Goal: Obtain resource: Obtain resource

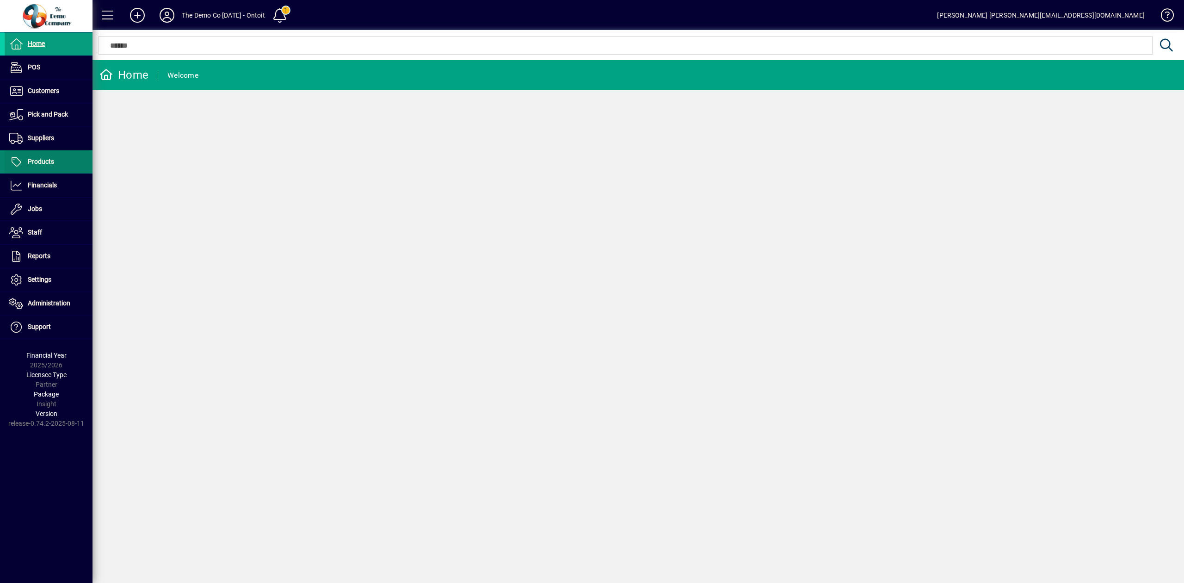
click at [43, 163] on span "Products" at bounding box center [41, 161] width 26 height 7
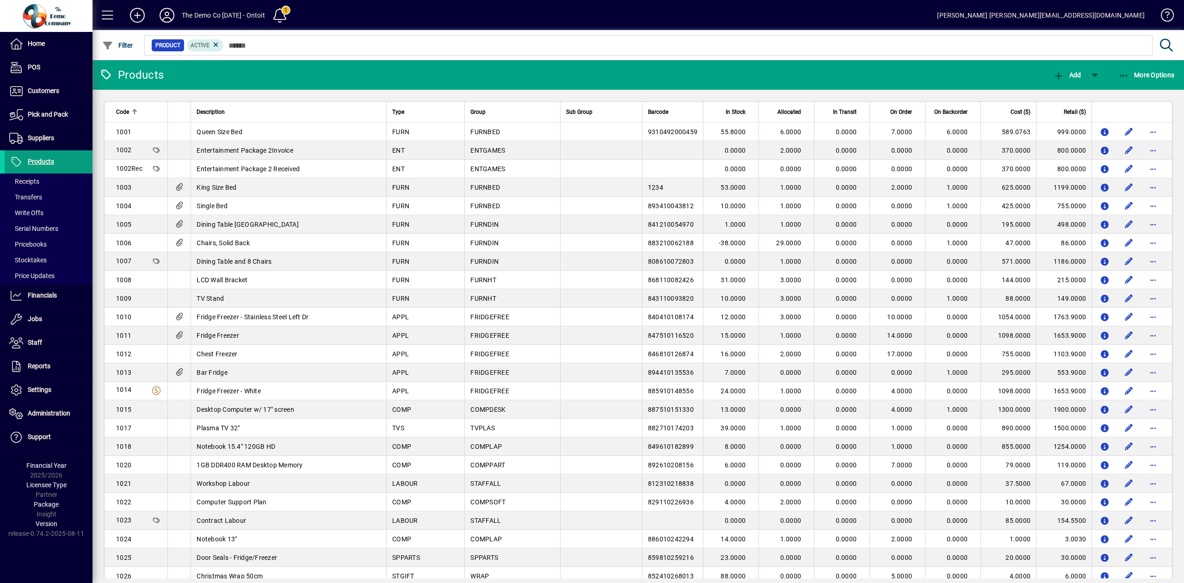
click at [179, 108] on div at bounding box center [179, 112] width 12 height 10
click at [110, 46] on icon "button" at bounding box center [108, 45] width 12 height 9
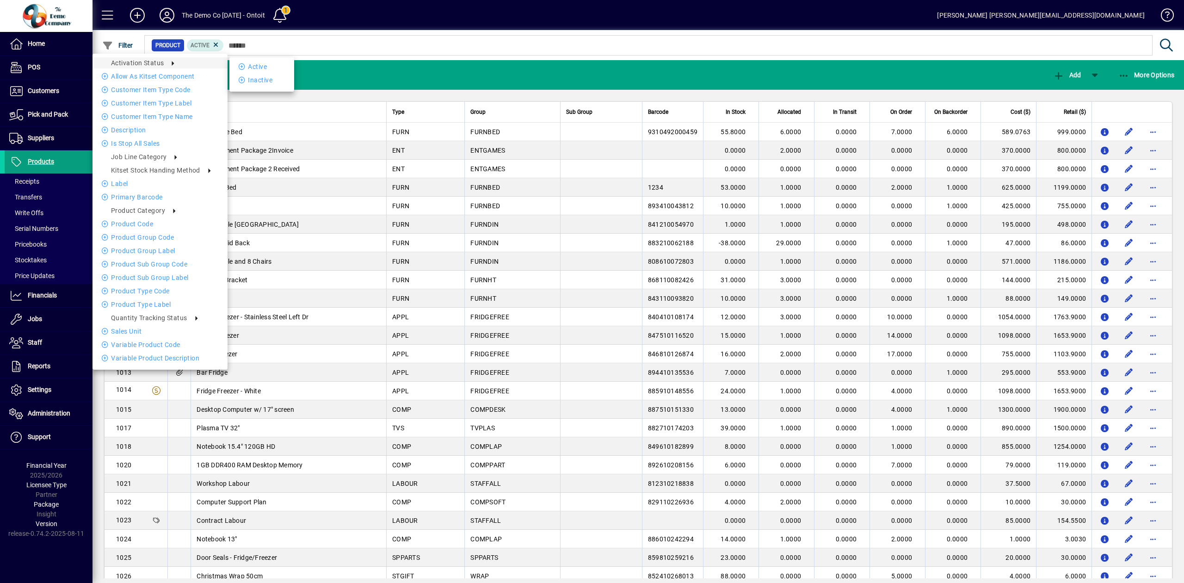
click at [338, 68] on div at bounding box center [592, 291] width 1184 height 583
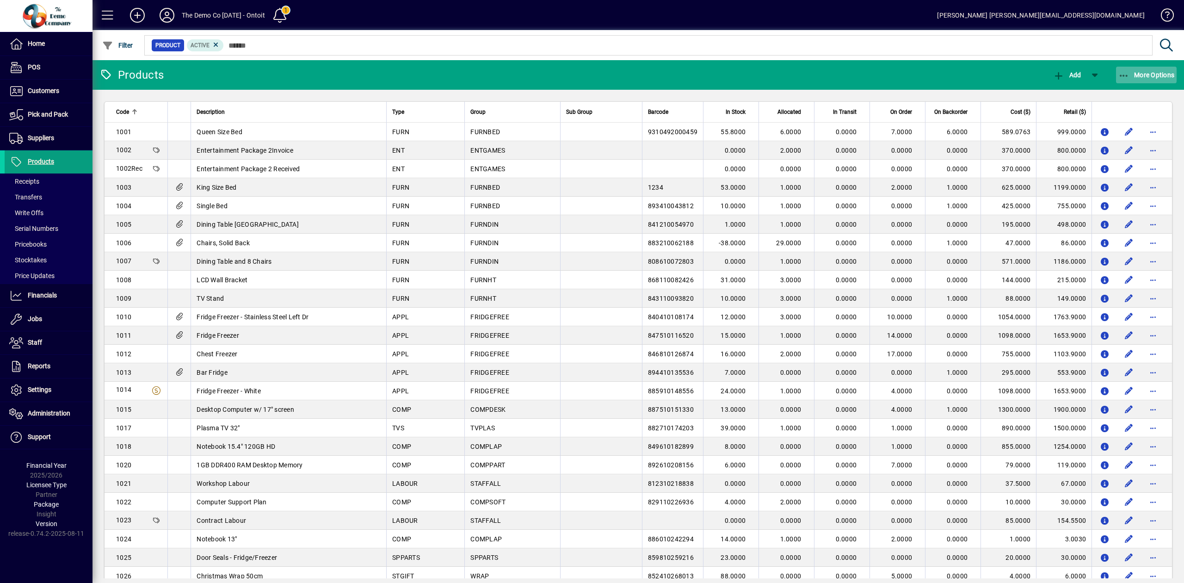
click at [1132, 75] on span "More Options" at bounding box center [1146, 74] width 56 height 7
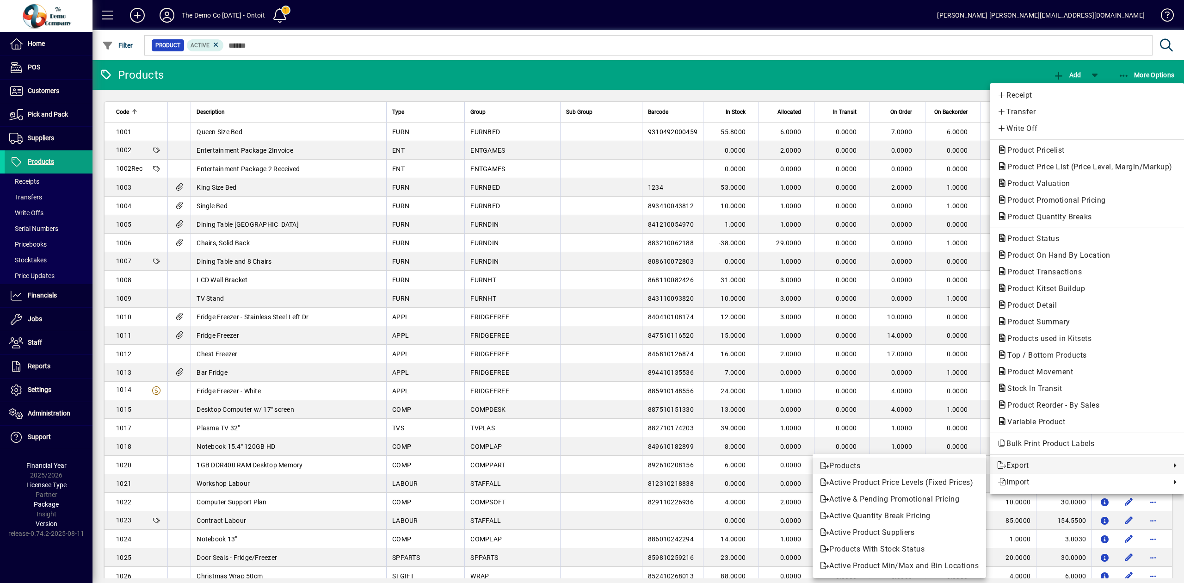
click at [944, 467] on span "Products" at bounding box center [899, 465] width 159 height 11
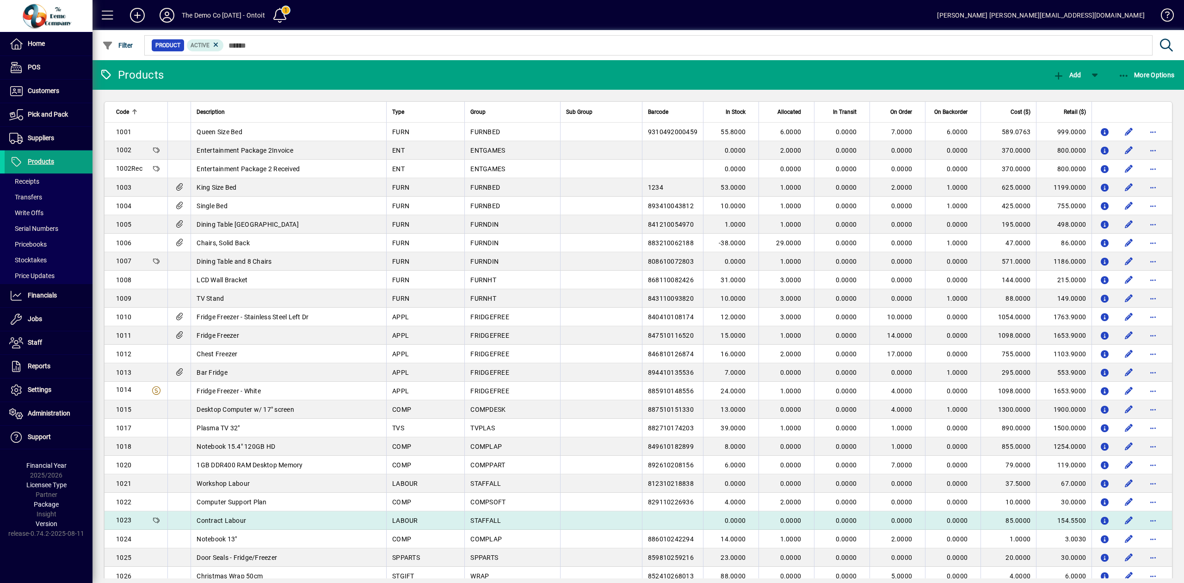
drag, startPoint x: 108, startPoint y: 105, endPoint x: 1160, endPoint y: 519, distance: 1130.2
copy table "Lore Ipsumdolors Amet Conse Adi Elits Doeiusm Te Incid Utlaboree Do Magnaal En …"
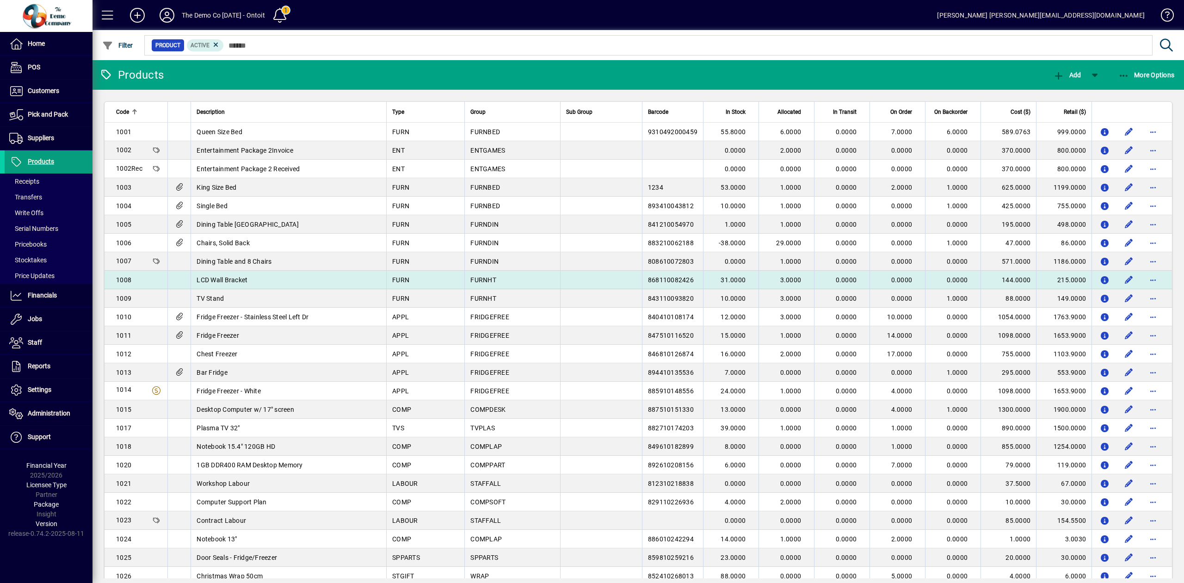
click at [572, 271] on td at bounding box center [600, 280] width 81 height 18
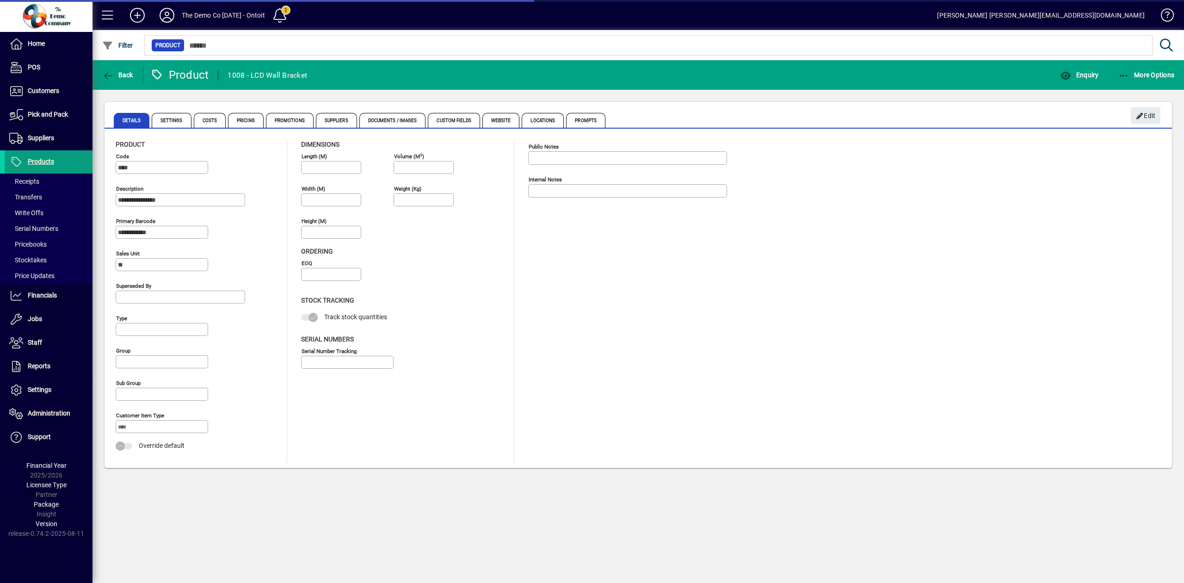
type input "**********"
type input "****"
click at [121, 71] on span "Back" at bounding box center [117, 74] width 31 height 7
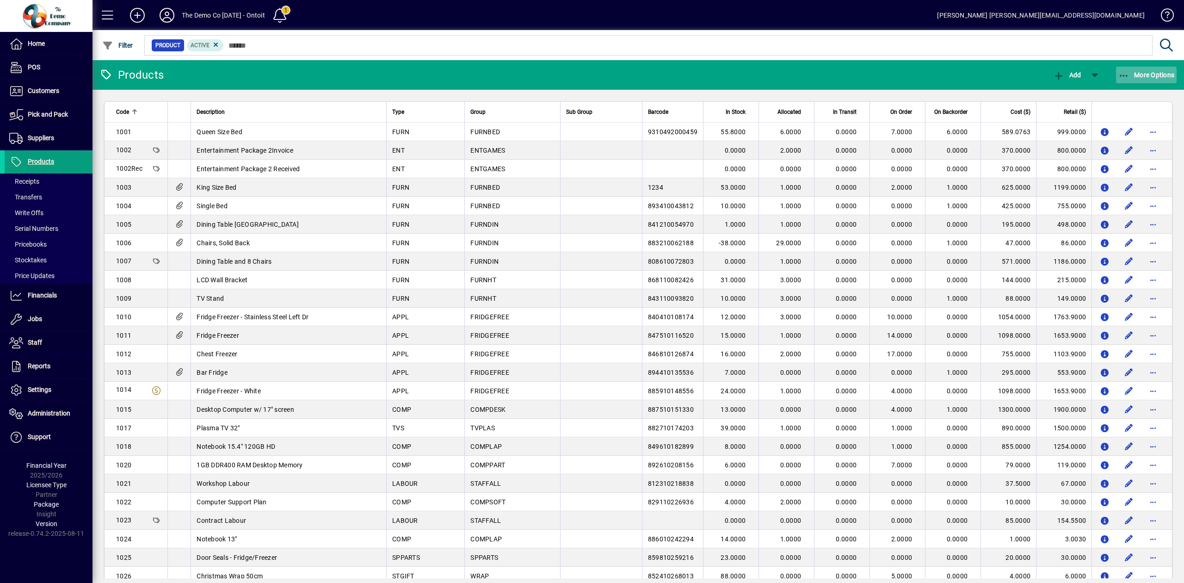
click at [1129, 68] on span "button" at bounding box center [1146, 75] width 61 height 22
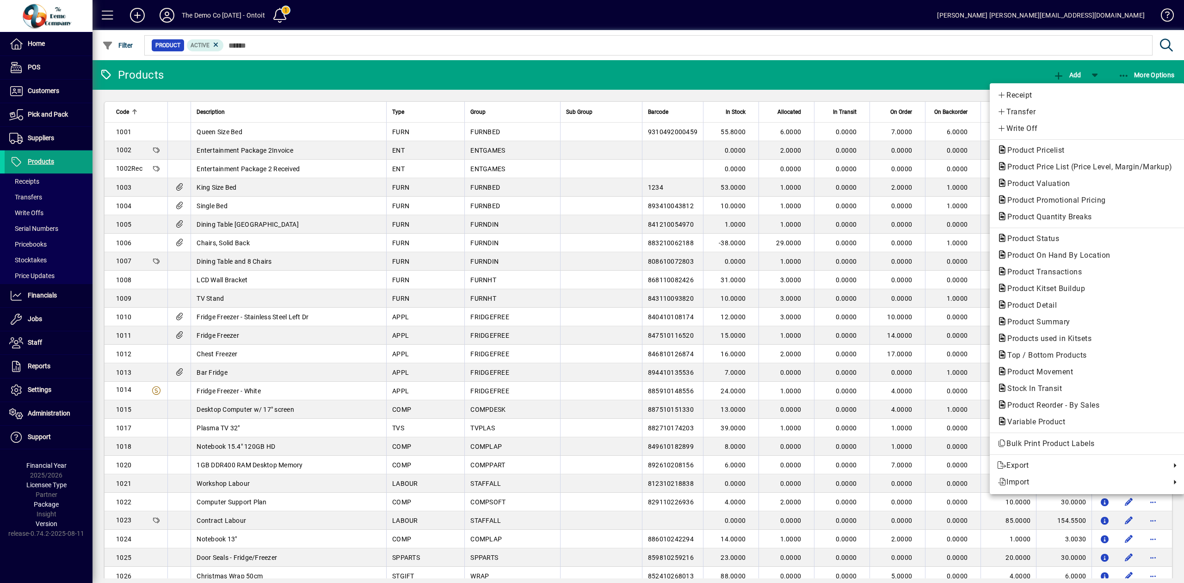
click at [877, 73] on div at bounding box center [592, 291] width 1184 height 583
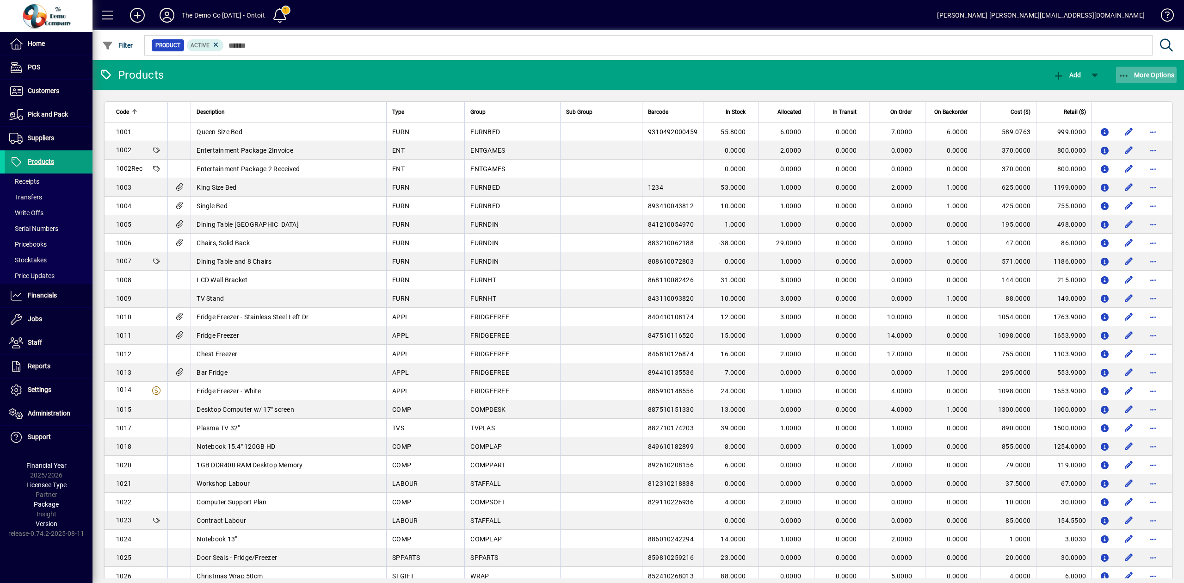
click at [1147, 74] on span "More Options" at bounding box center [1146, 74] width 56 height 7
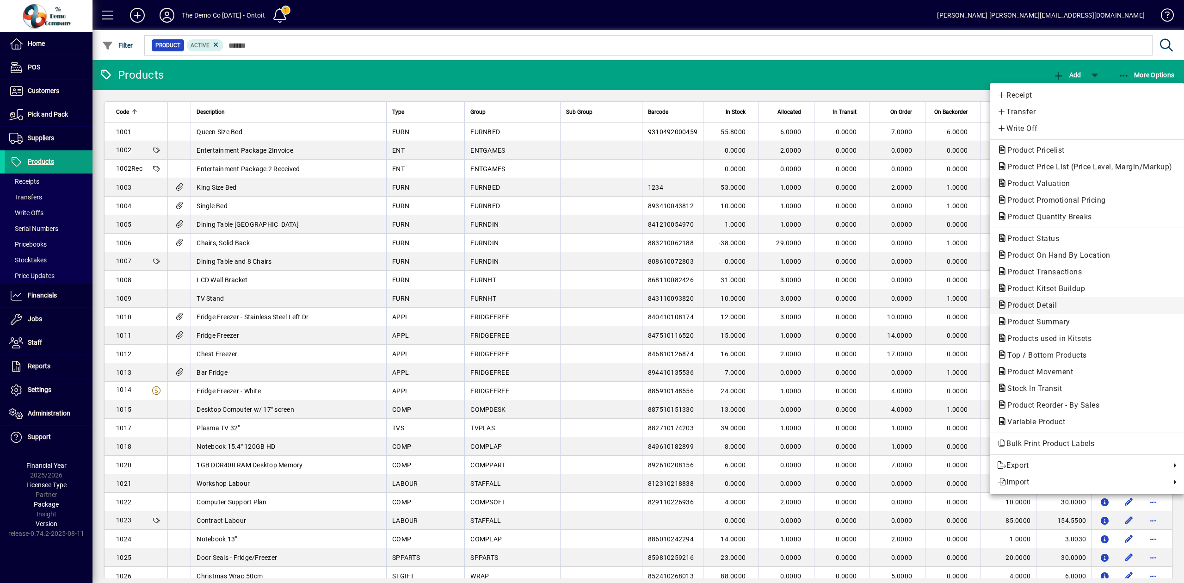
click at [1046, 310] on span "Product Detail" at bounding box center [1087, 305] width 180 height 11
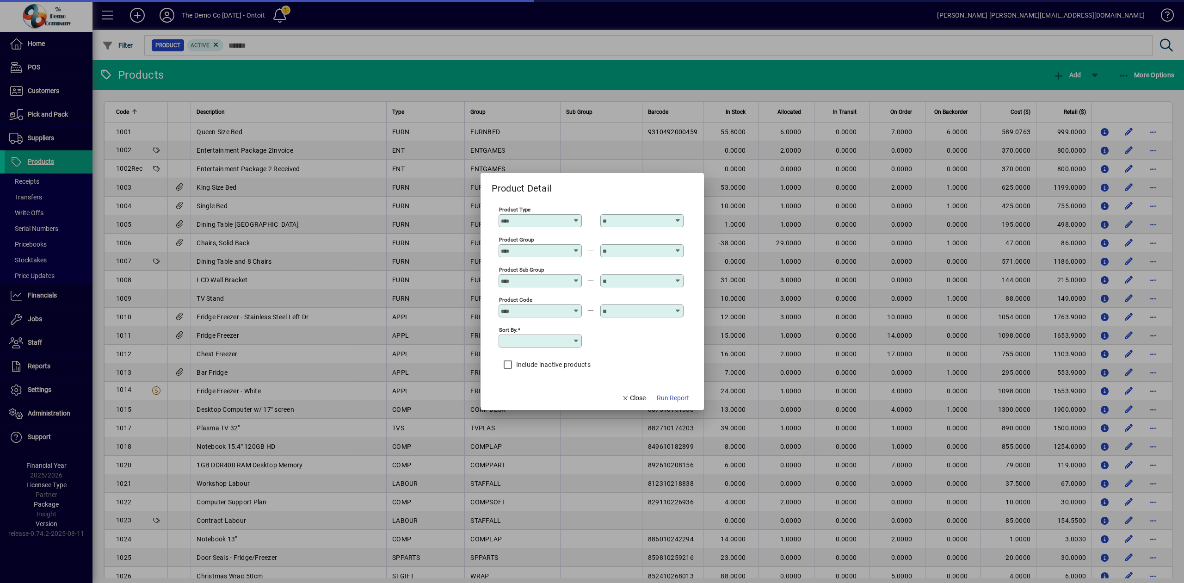
type input "**********"
click at [674, 400] on span "Run Report" at bounding box center [673, 398] width 32 height 10
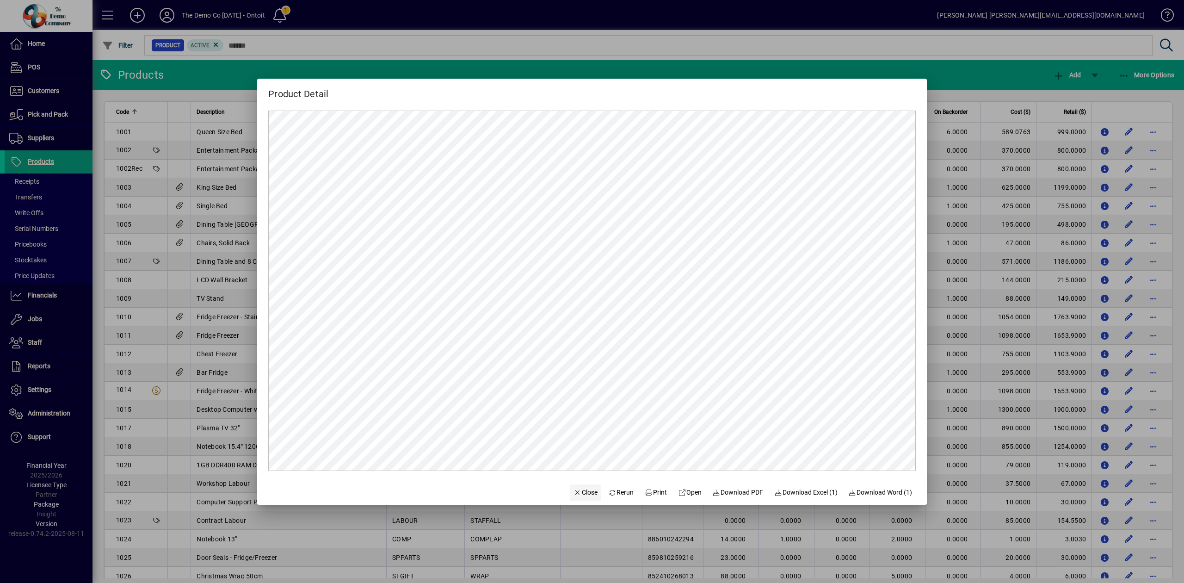
click at [581, 494] on span "Close" at bounding box center [585, 492] width 24 height 10
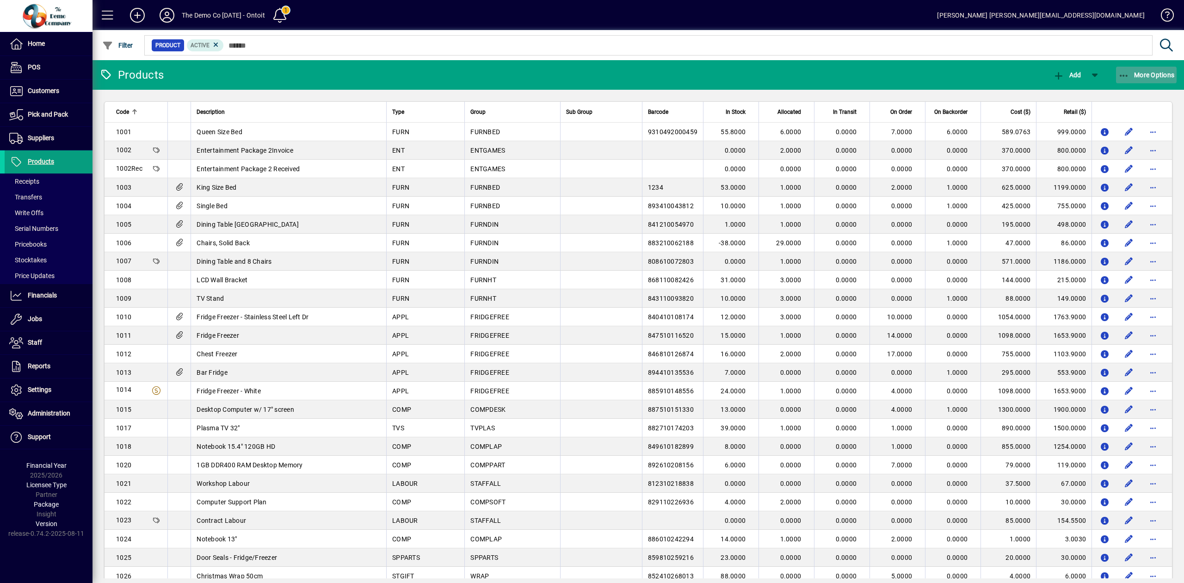
click at [1161, 80] on span "button" at bounding box center [1146, 75] width 61 height 22
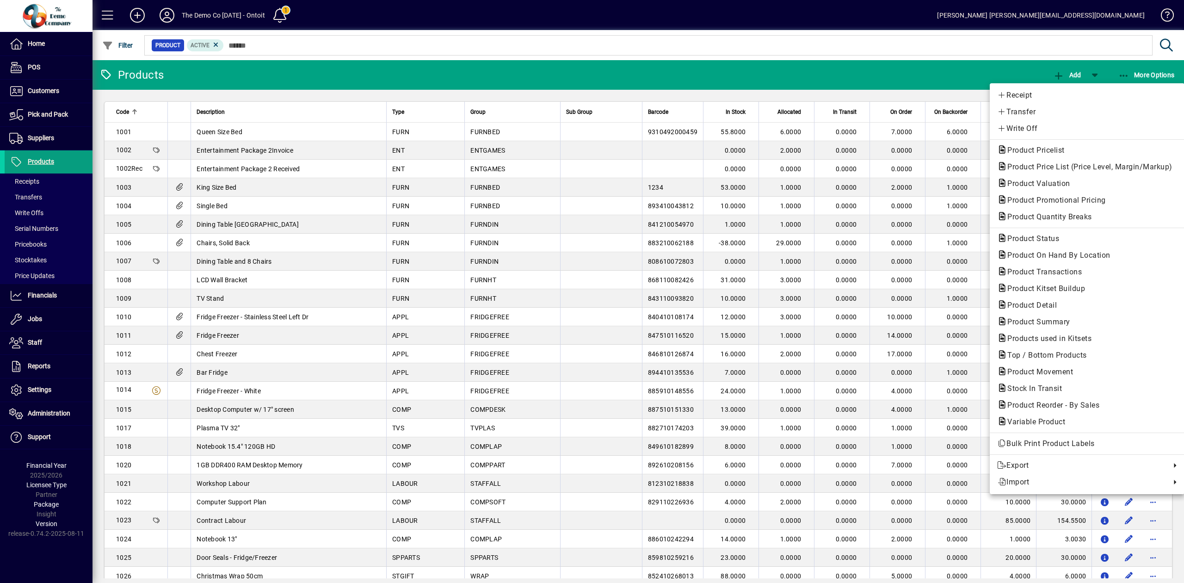
click at [948, 80] on div at bounding box center [592, 291] width 1184 height 583
